Goal: Information Seeking & Learning: Compare options

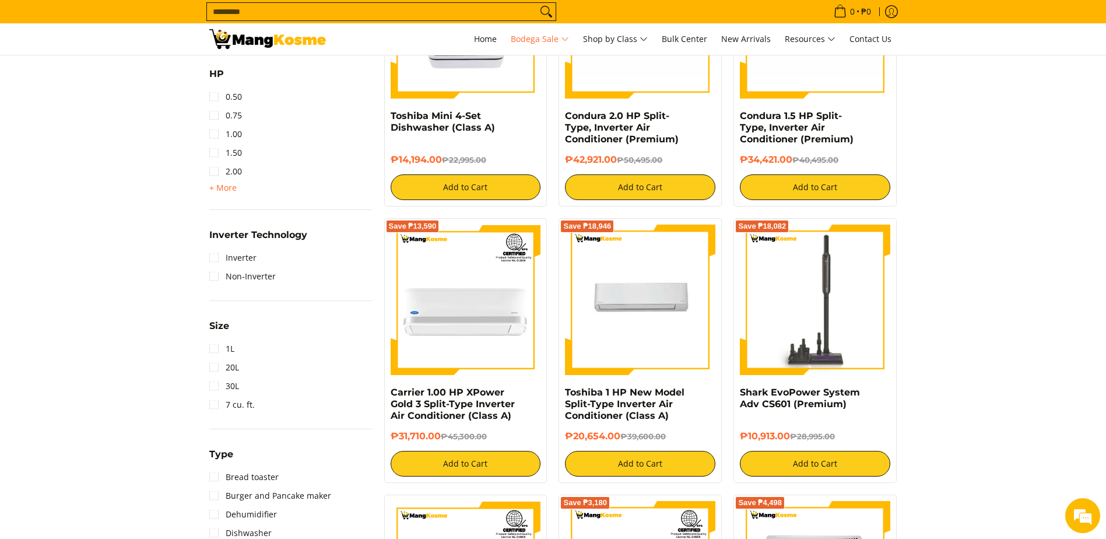
scroll to position [699, 0]
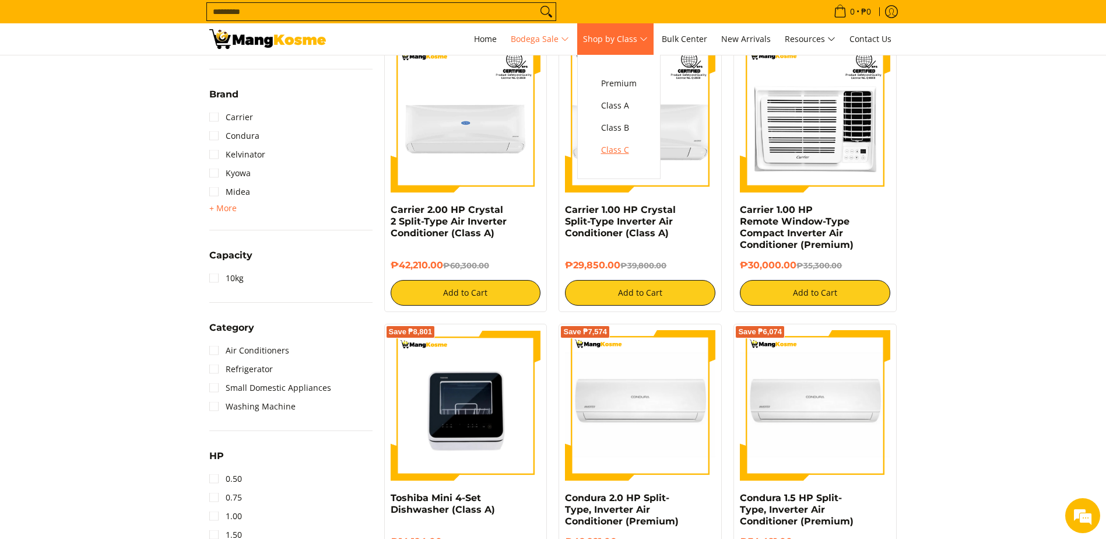
click at [617, 149] on span "Class C" at bounding box center [619, 150] width 36 height 15
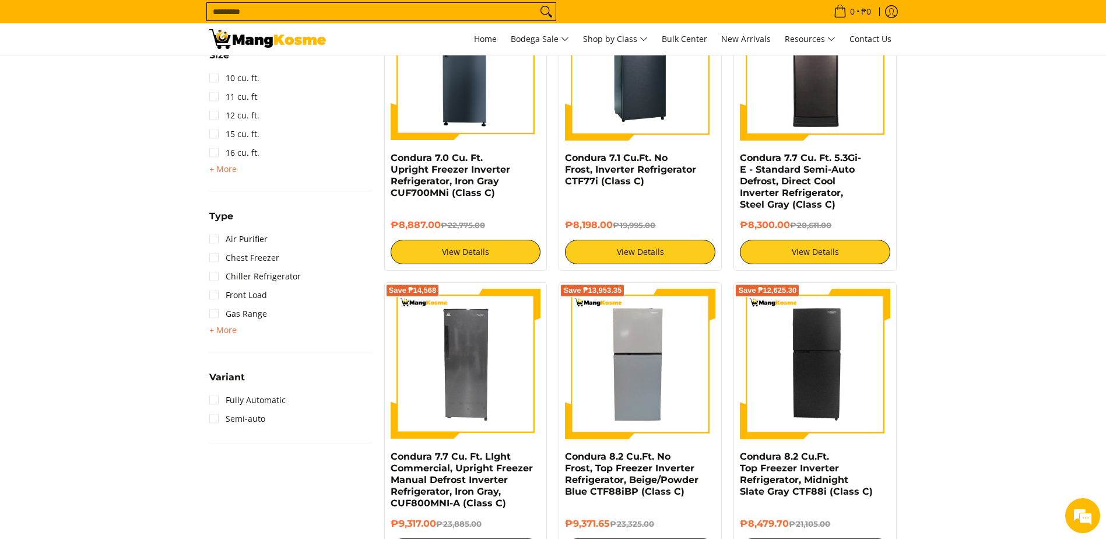
scroll to position [816, 0]
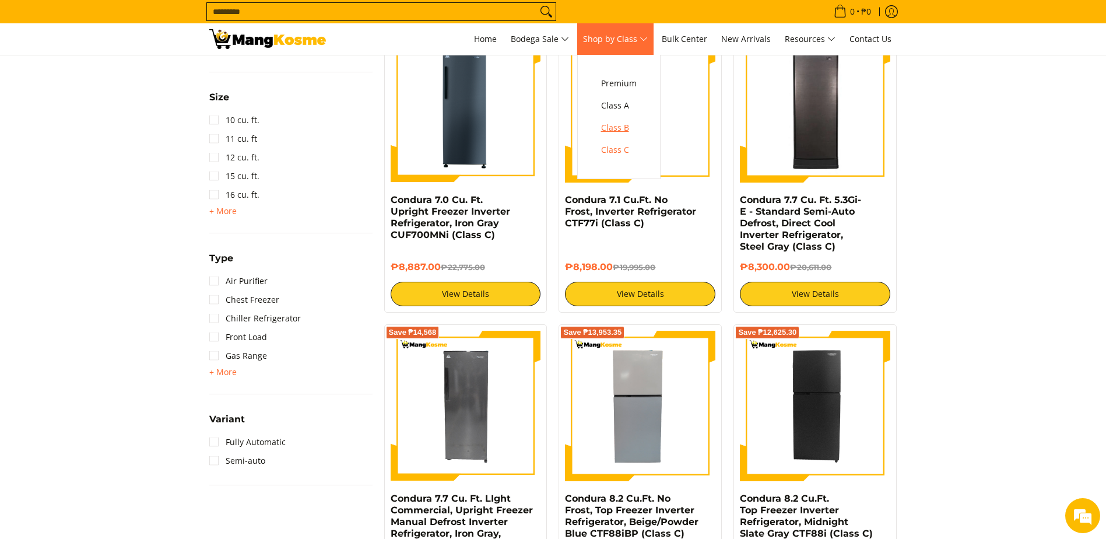
click at [610, 125] on span "Class B" at bounding box center [619, 128] width 36 height 15
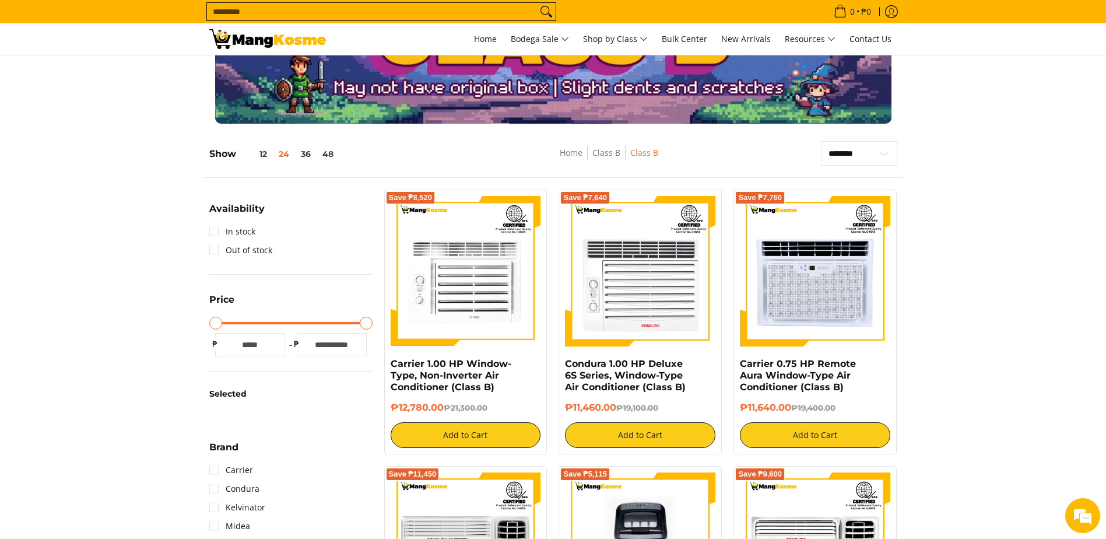
scroll to position [58, 0]
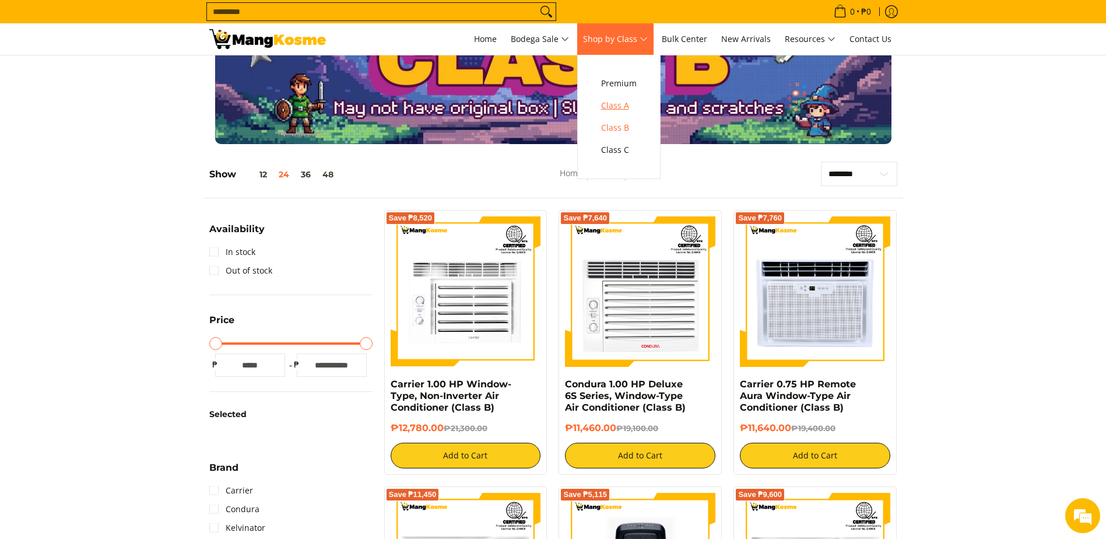
click at [623, 111] on span "Class A" at bounding box center [619, 105] width 36 height 15
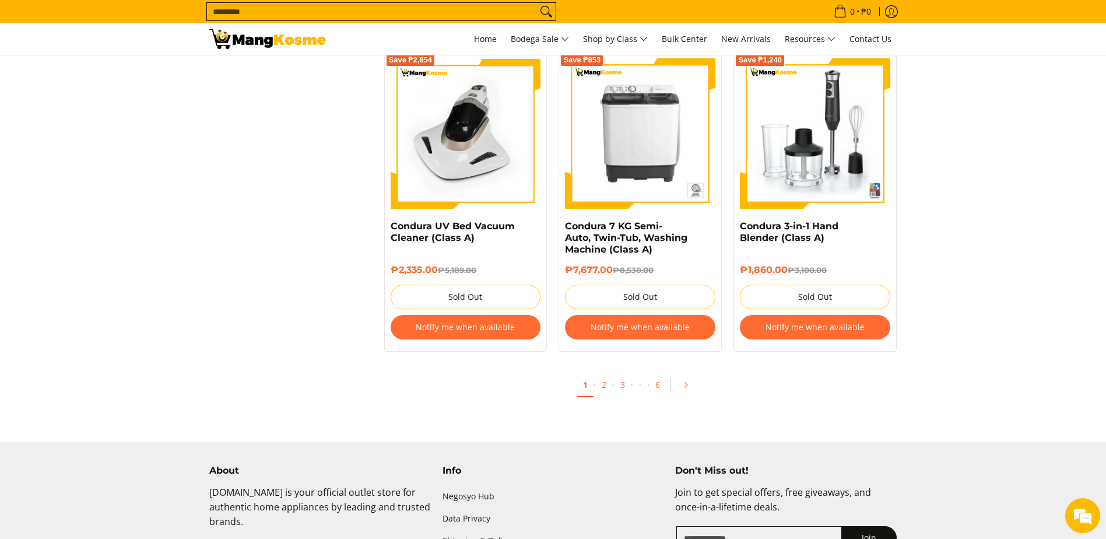
scroll to position [2273, 0]
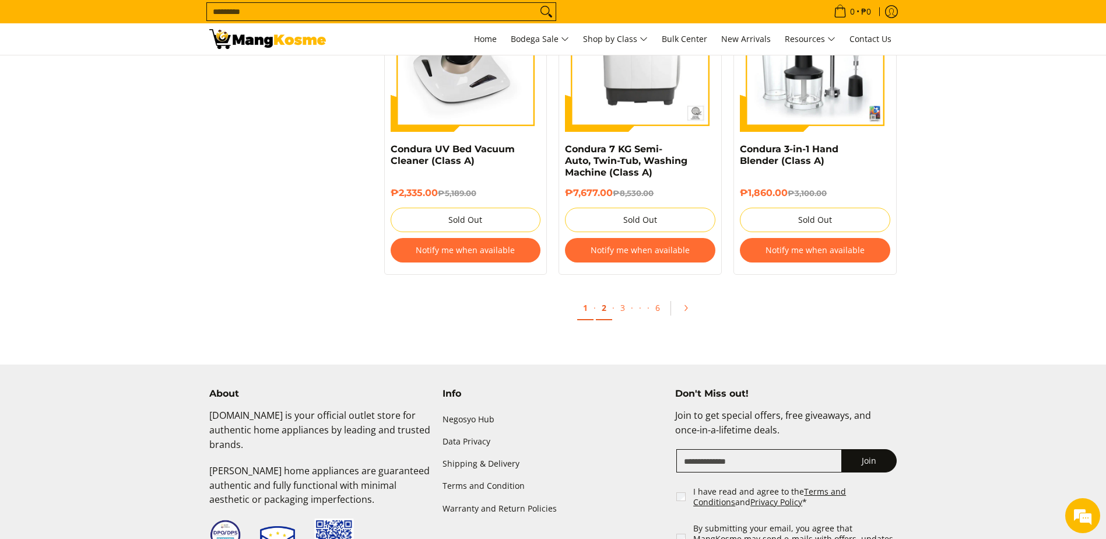
click at [600, 308] on link "2" at bounding box center [604, 308] width 16 height 24
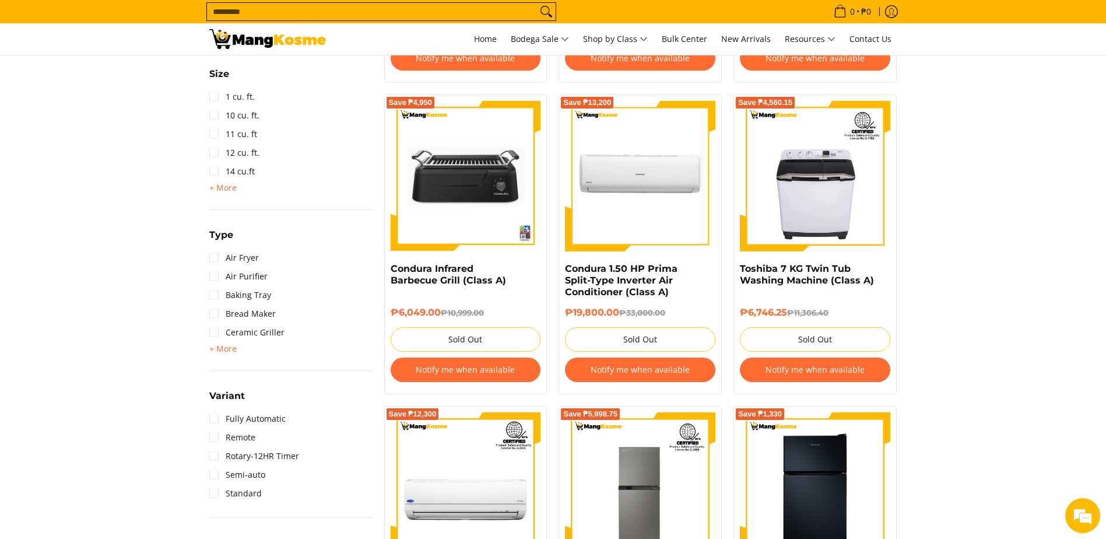
scroll to position [933, 0]
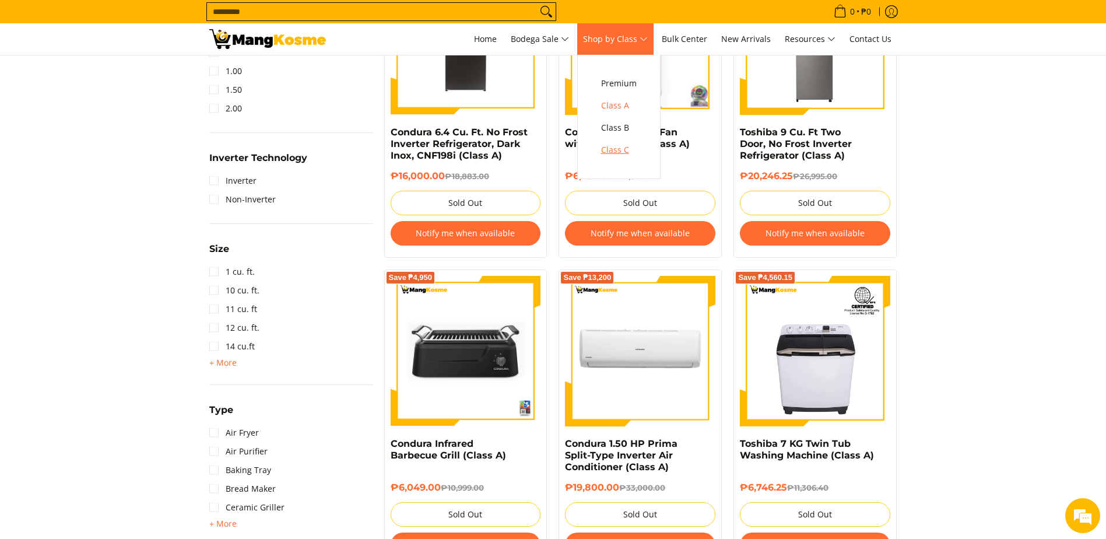
click at [616, 145] on span "Class C" at bounding box center [619, 150] width 36 height 15
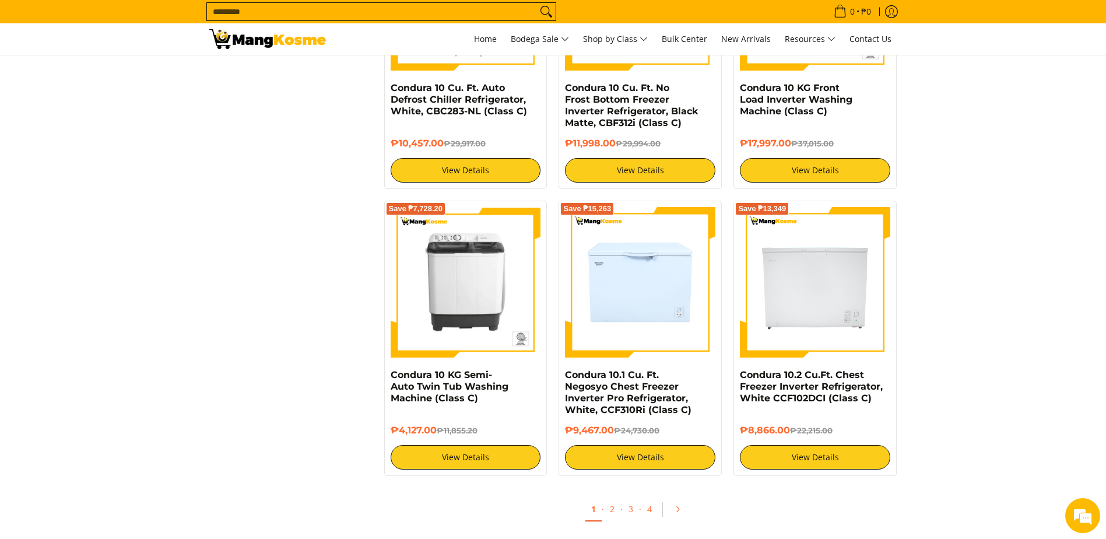
scroll to position [2098, 0]
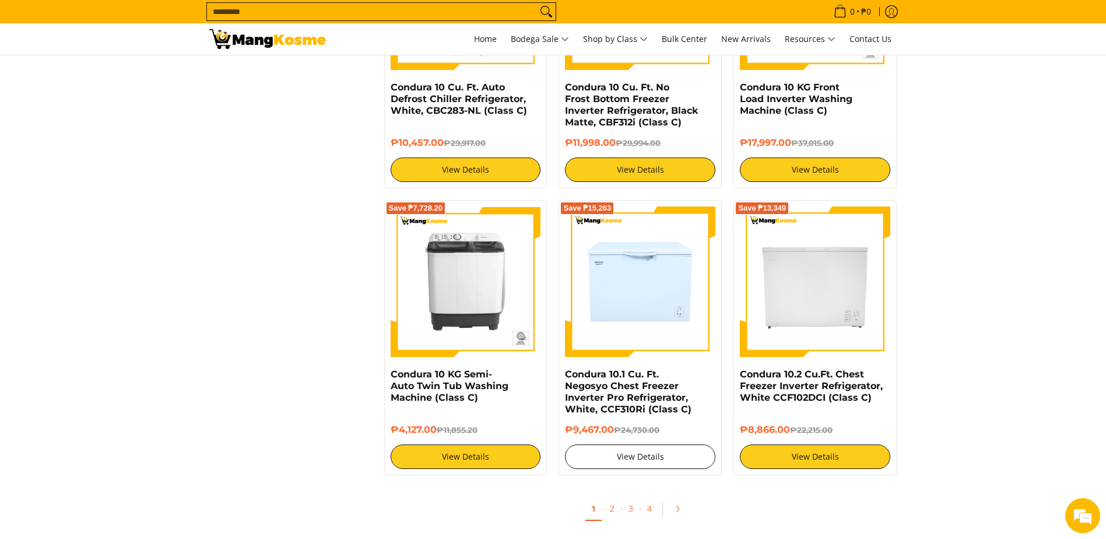
click at [668, 452] on link "View Details" at bounding box center [640, 456] width 150 height 24
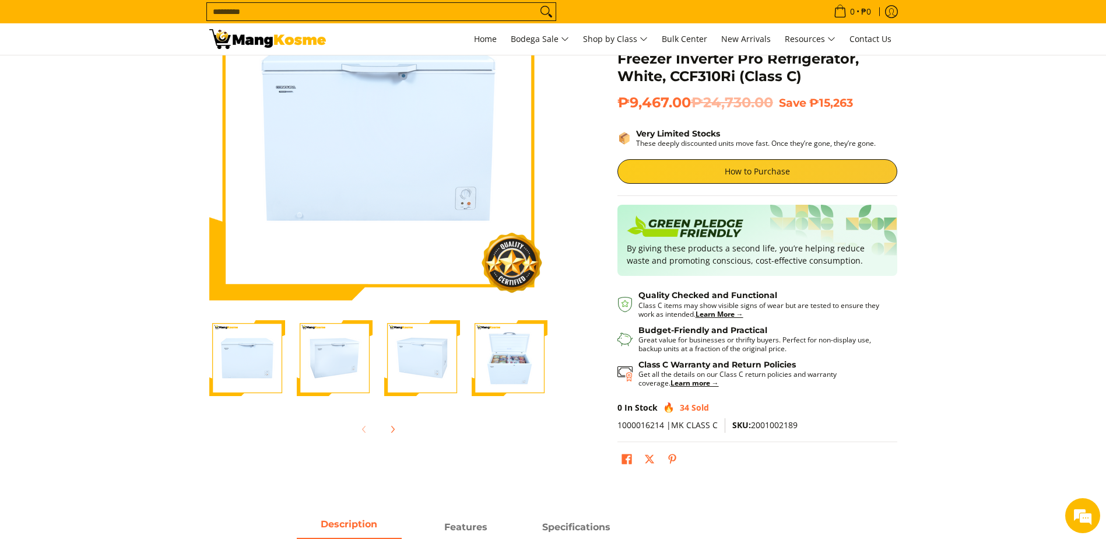
scroll to position [117, 0]
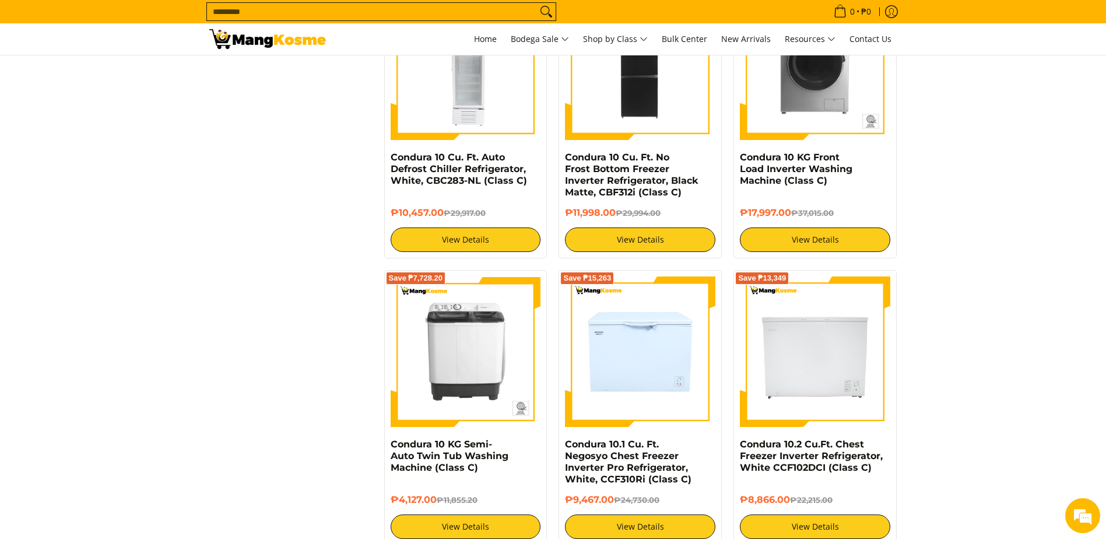
scroll to position [2032, 0]
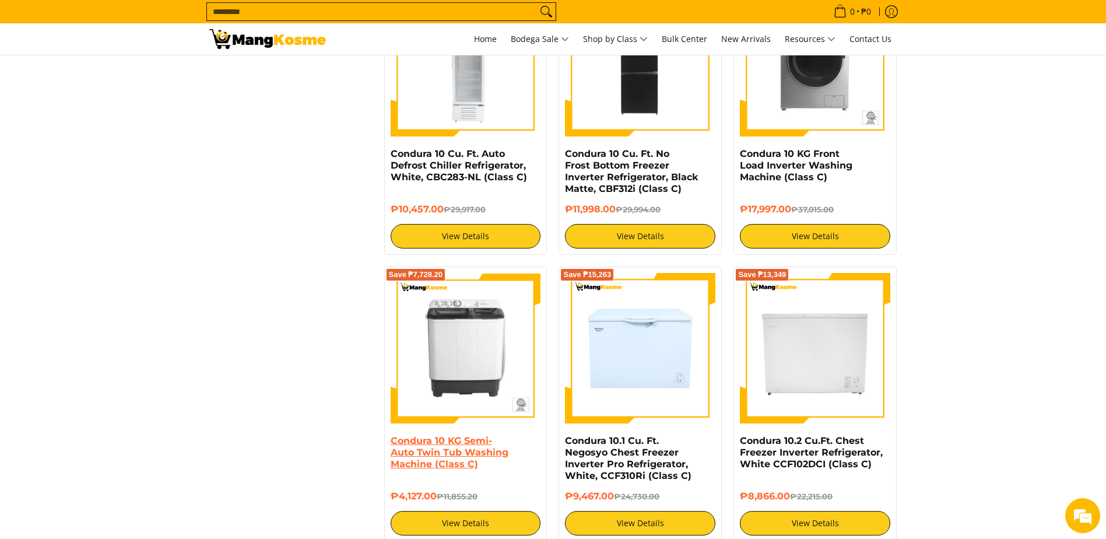
click at [472, 451] on link "Condura 10 KG Semi-Auto Twin Tub Washing Machine (Class C)" at bounding box center [449, 452] width 118 height 34
